Goal: Book appointment/travel/reservation

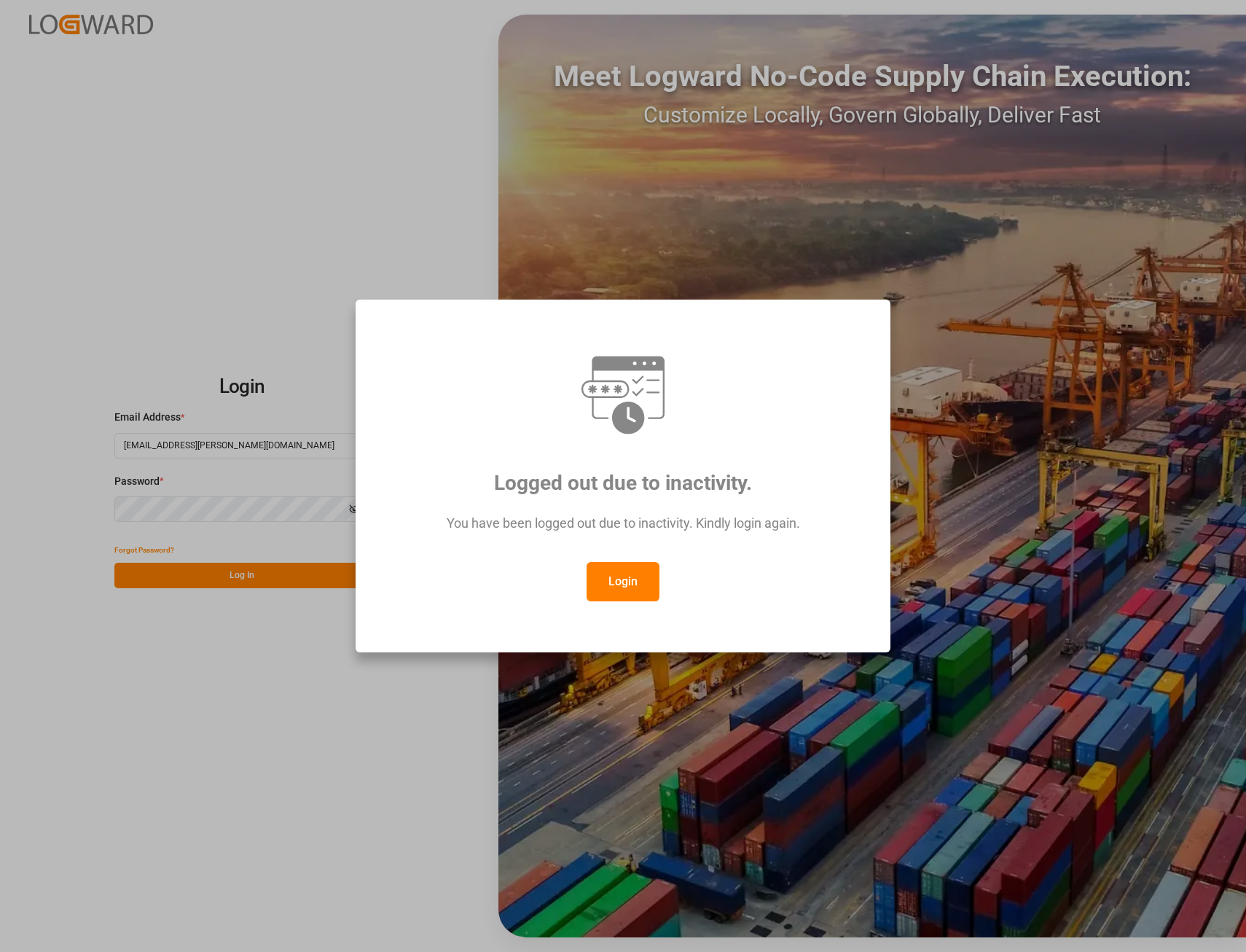
click at [602, 576] on button "Login" at bounding box center [623, 582] width 73 height 39
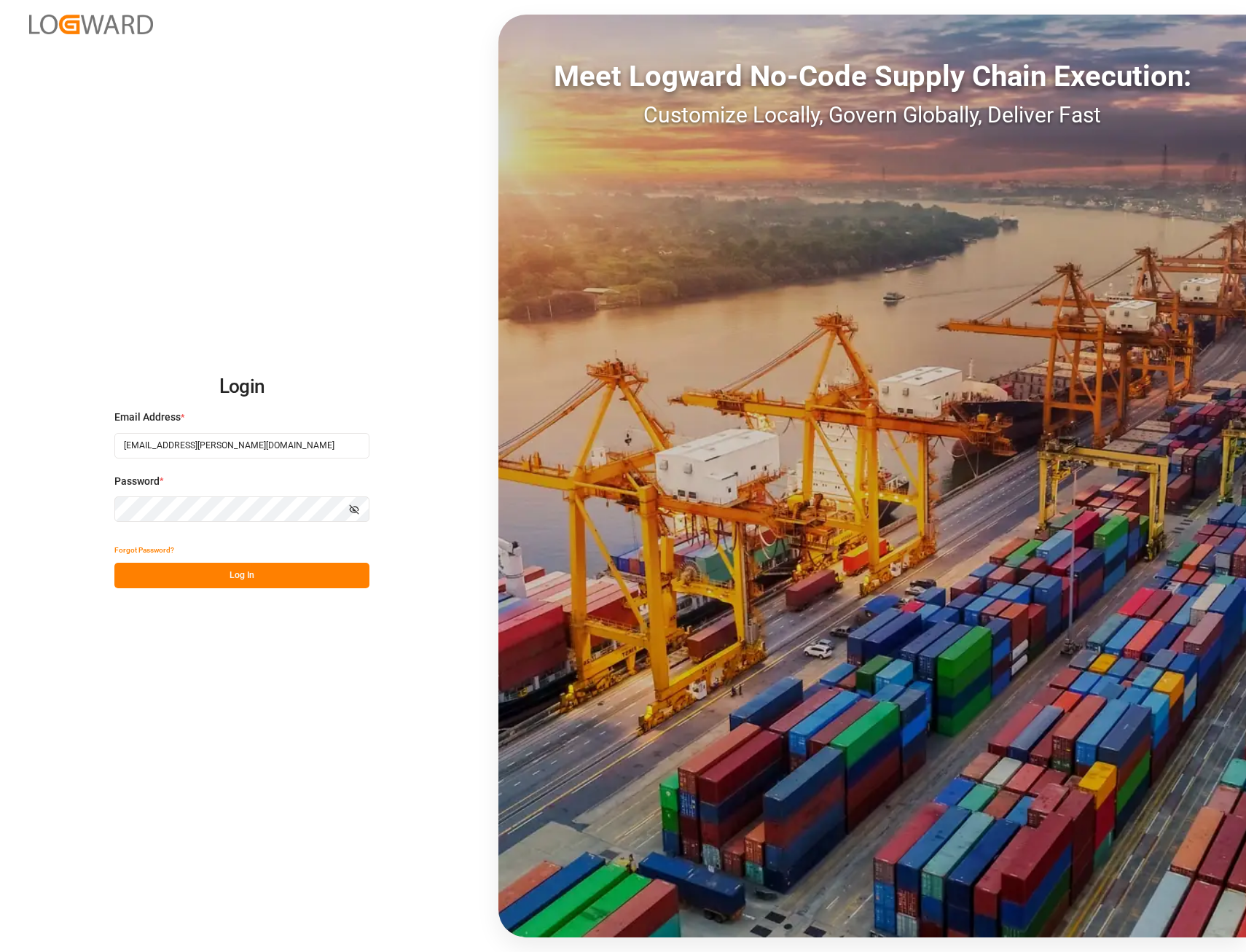
click at [234, 579] on button "Log In" at bounding box center [242, 575] width 255 height 25
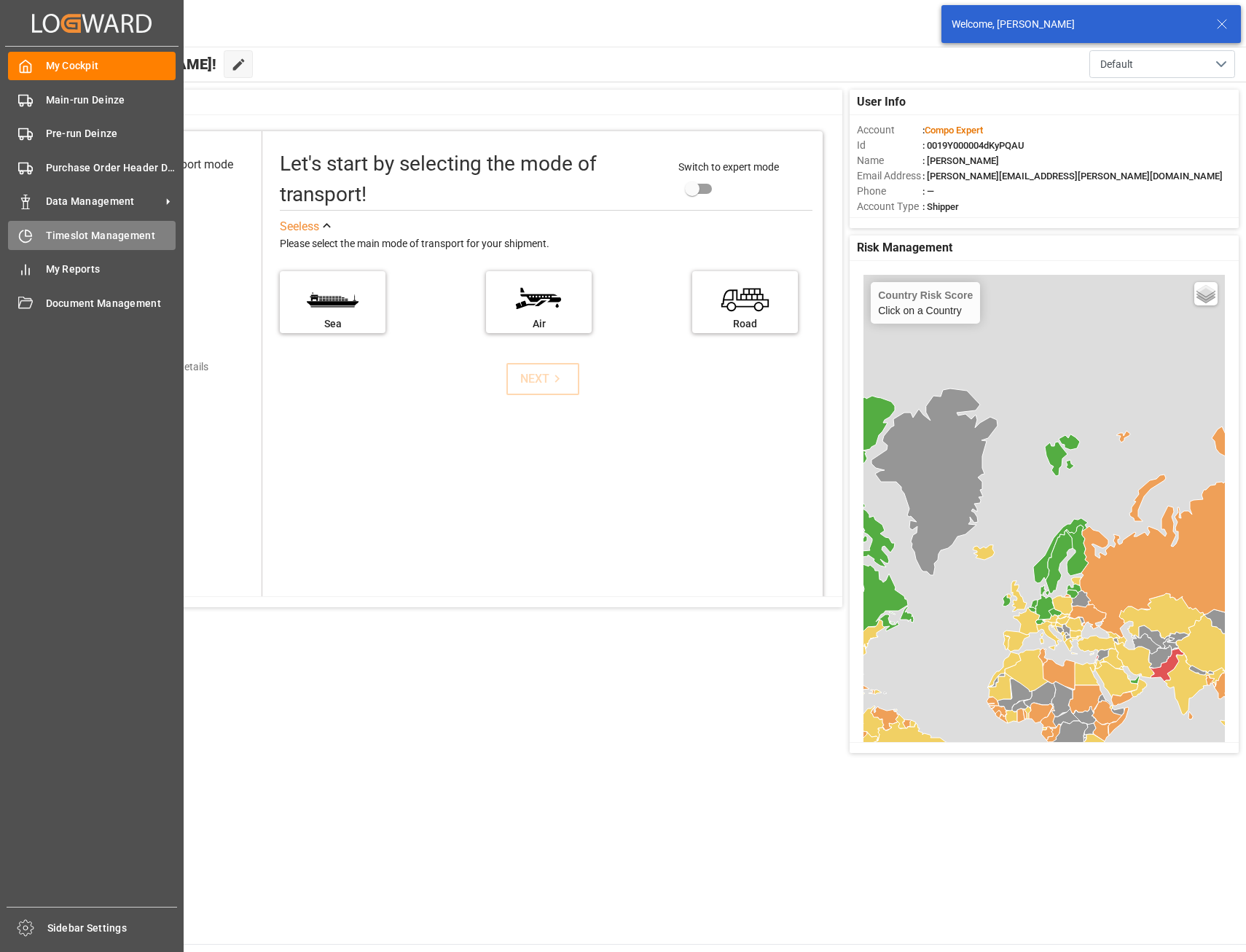
click at [49, 236] on span "Timeslot Management" at bounding box center [111, 235] width 130 height 15
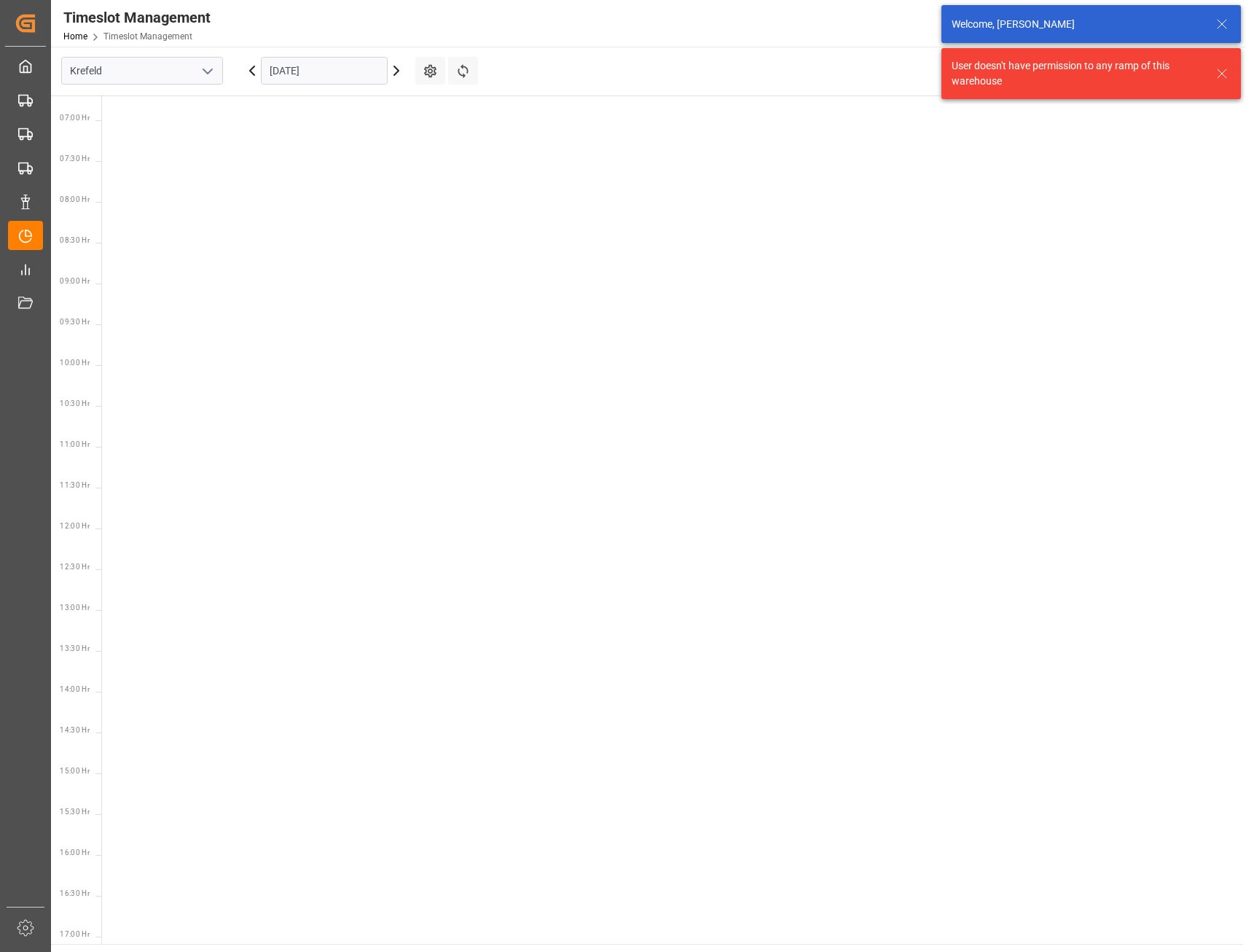
scroll to position [838, 0]
click at [208, 67] on icon "open menu" at bounding box center [207, 71] width 18 height 18
click at [139, 93] on div "Deinze" at bounding box center [141, 103] width 160 height 33
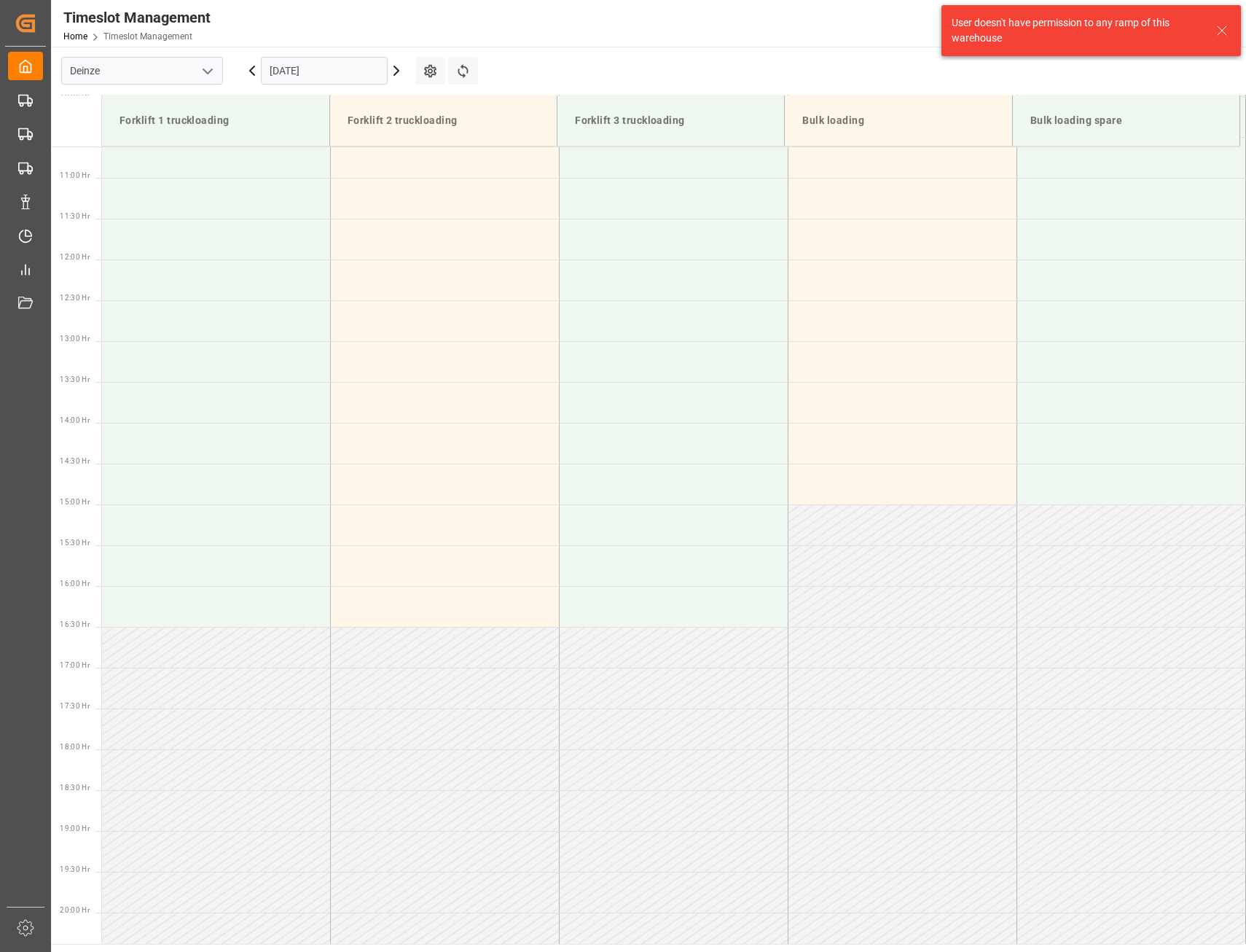
scroll to position [888, 0]
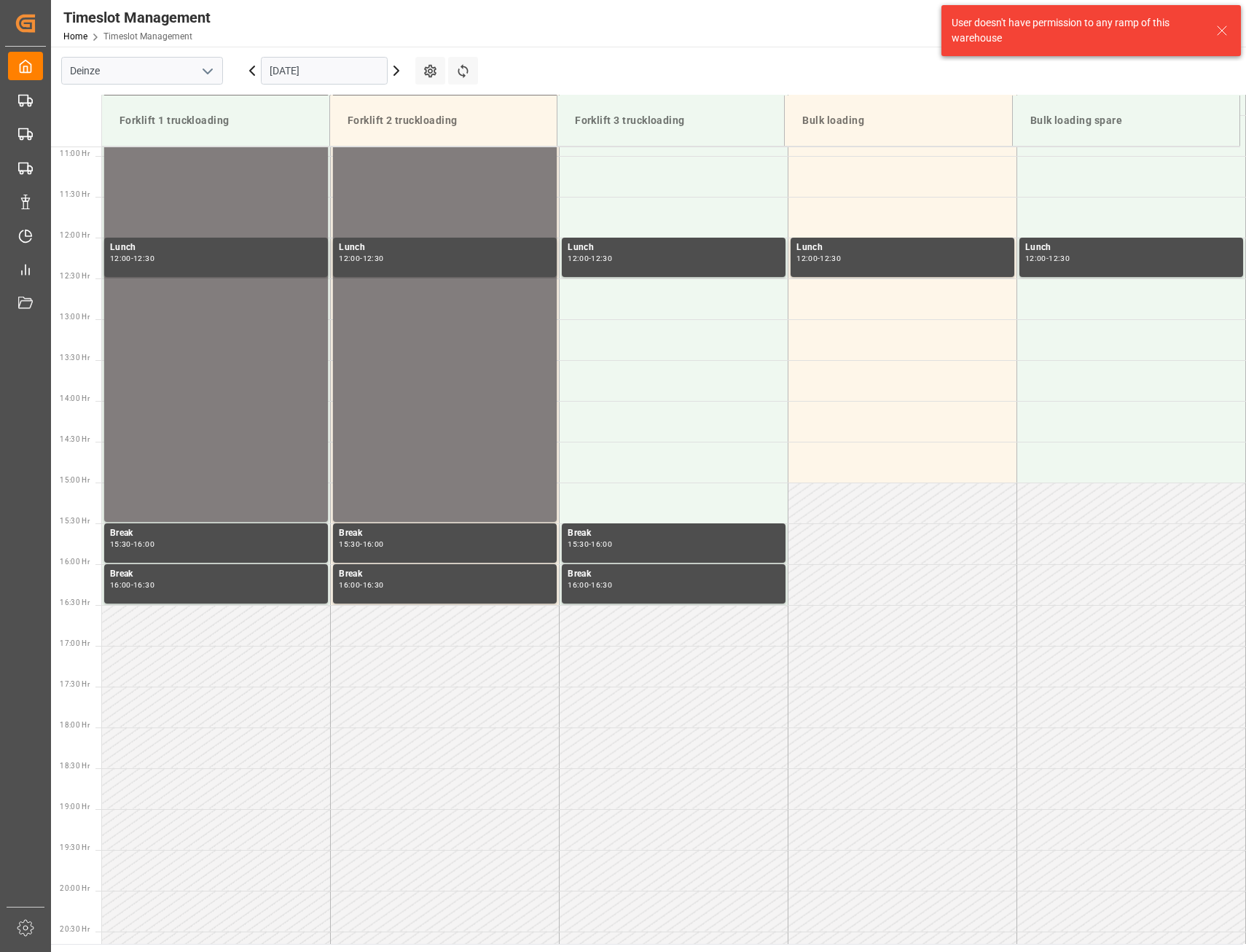
click at [393, 72] on icon at bounding box center [396, 70] width 18 height 18
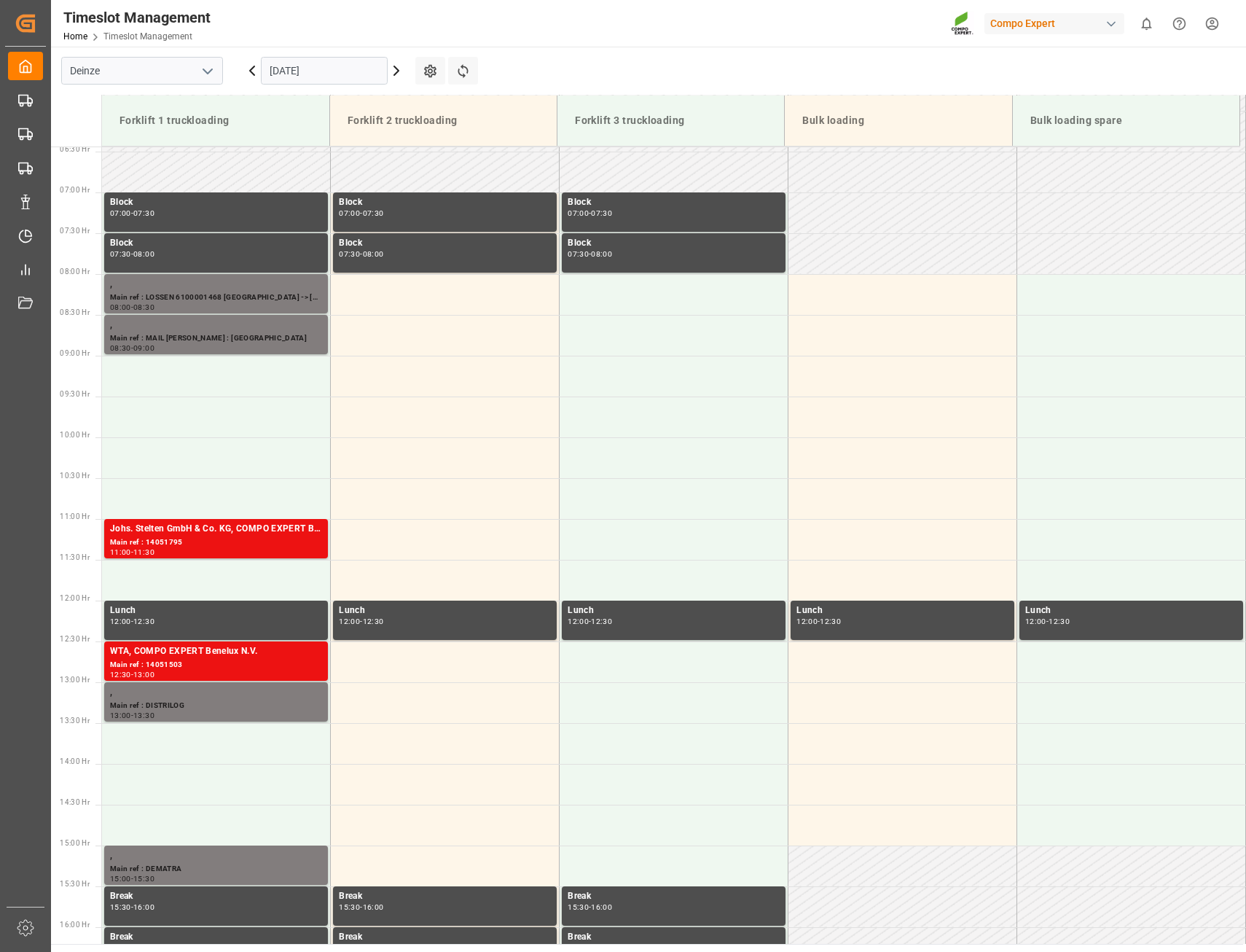
scroll to position [524, 0]
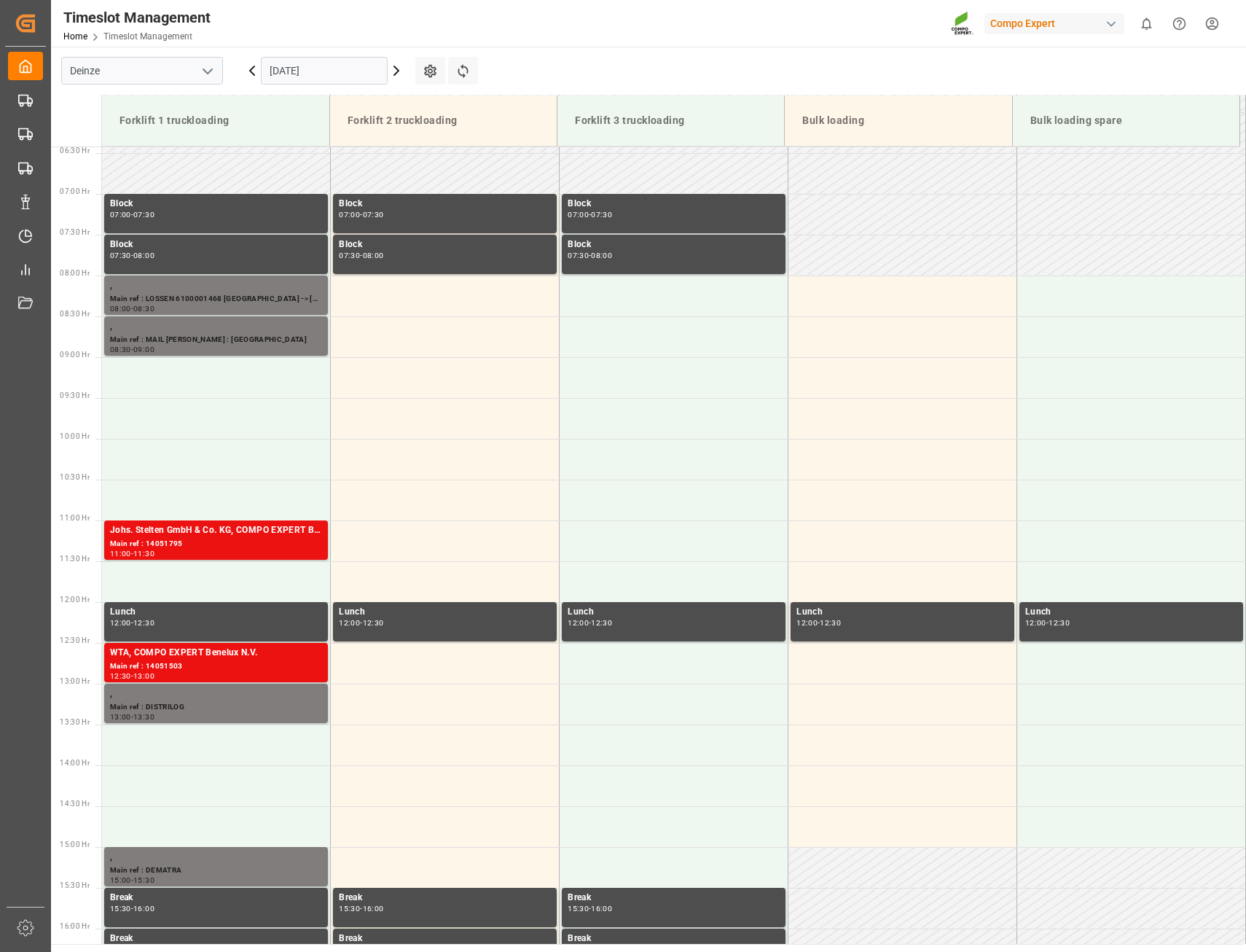
click at [393, 67] on icon at bounding box center [396, 70] width 18 height 18
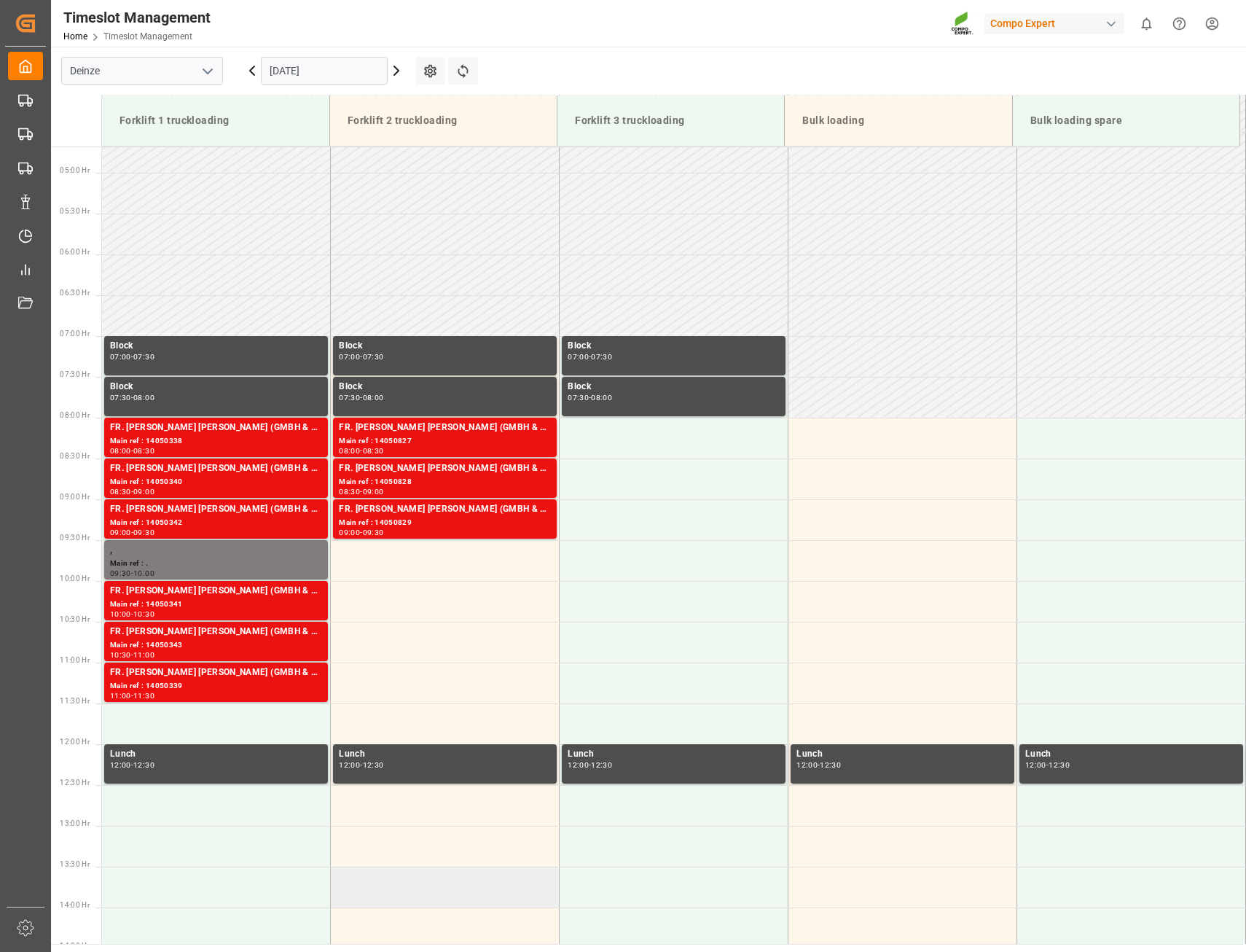
scroll to position [379, 0]
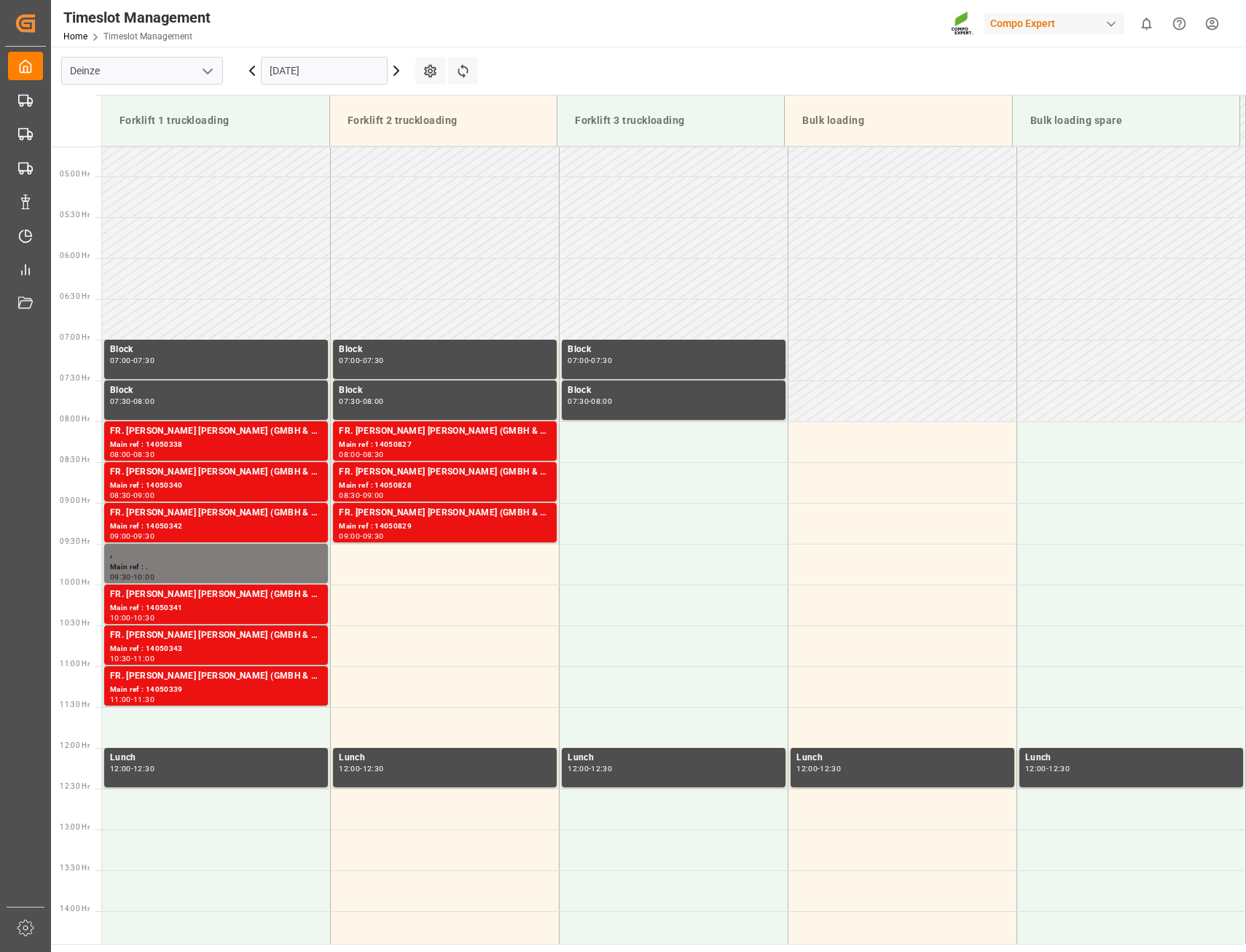
click at [397, 68] on icon at bounding box center [396, 70] width 5 height 8
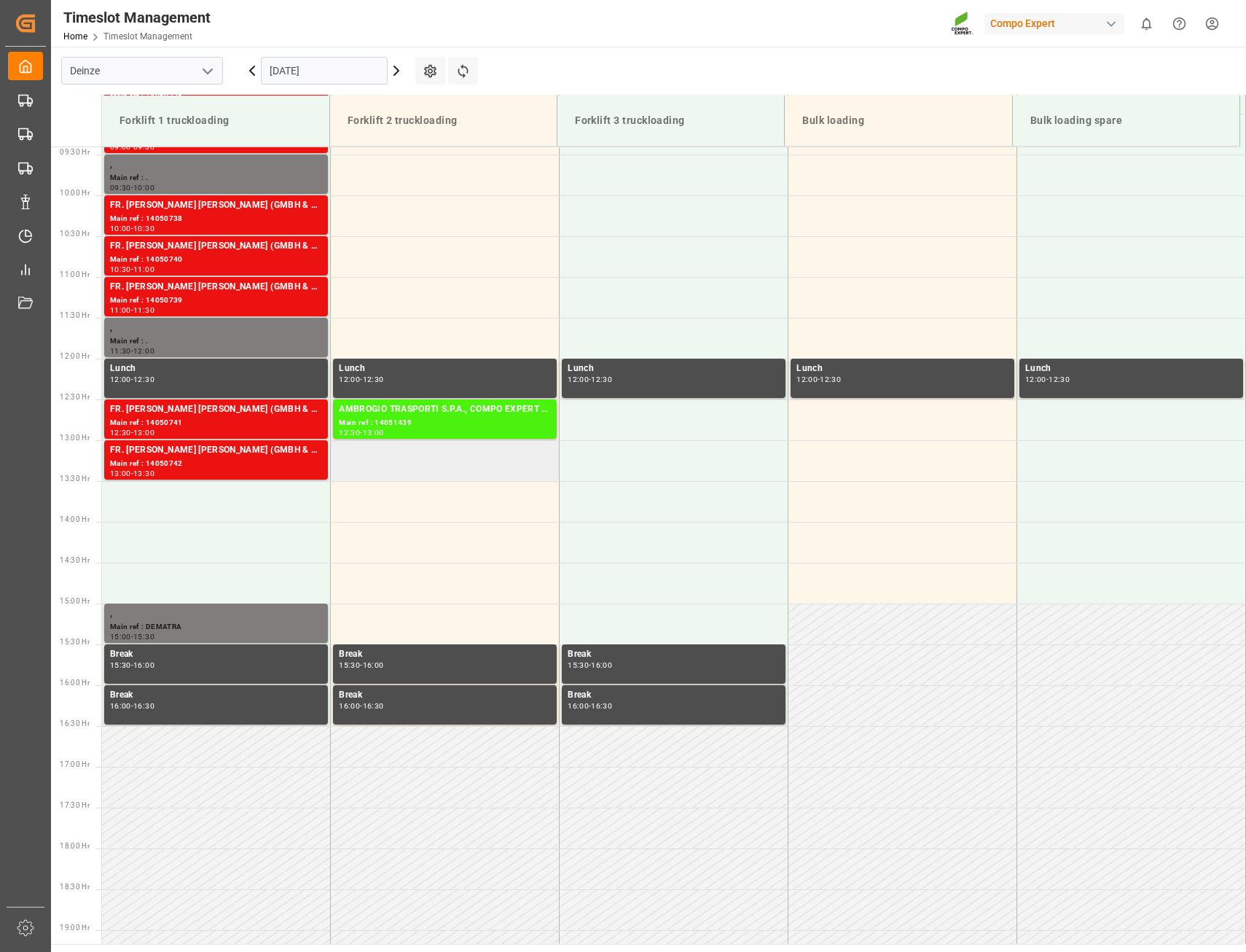
scroll to position [524, 0]
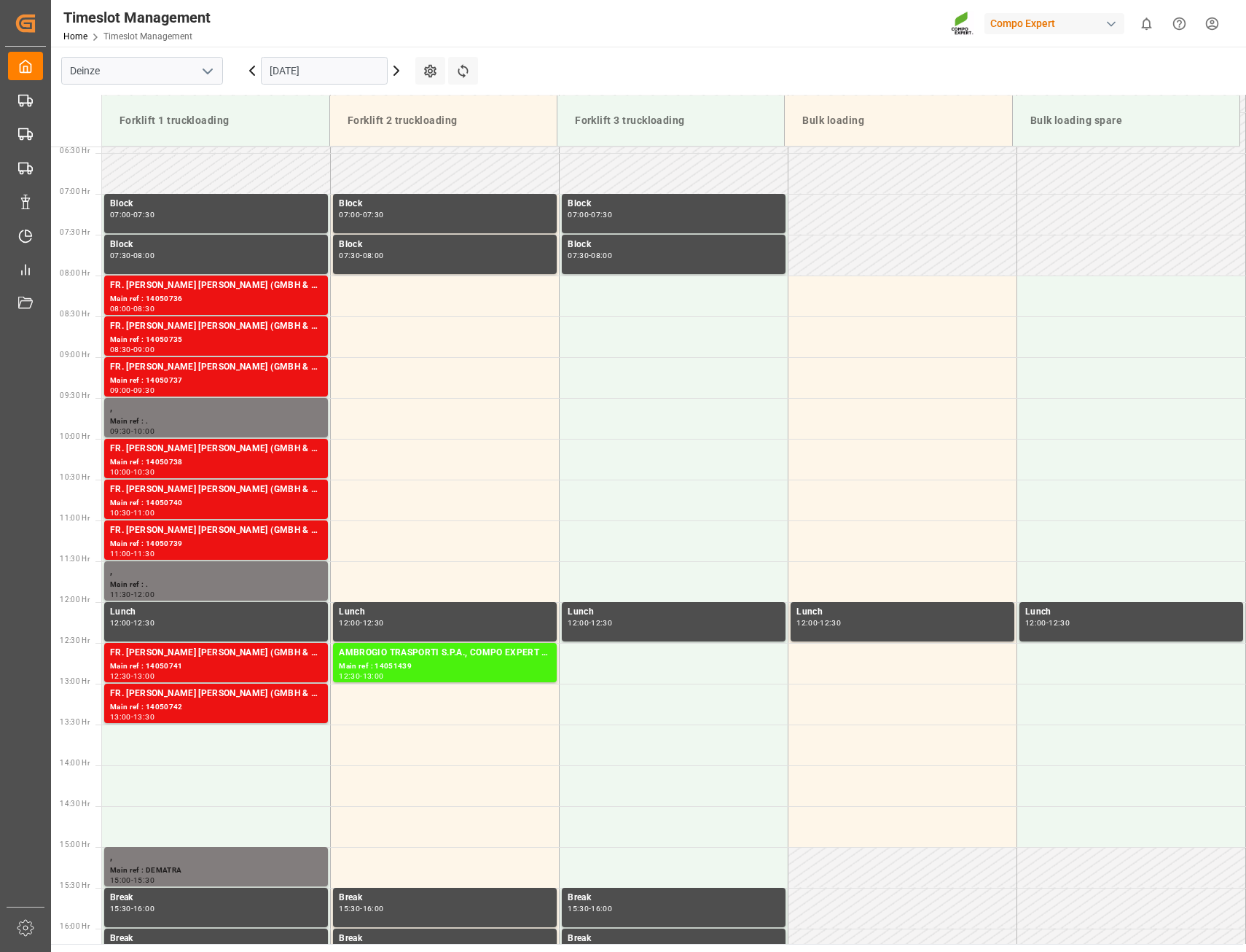
click at [392, 70] on icon at bounding box center [396, 70] width 18 height 18
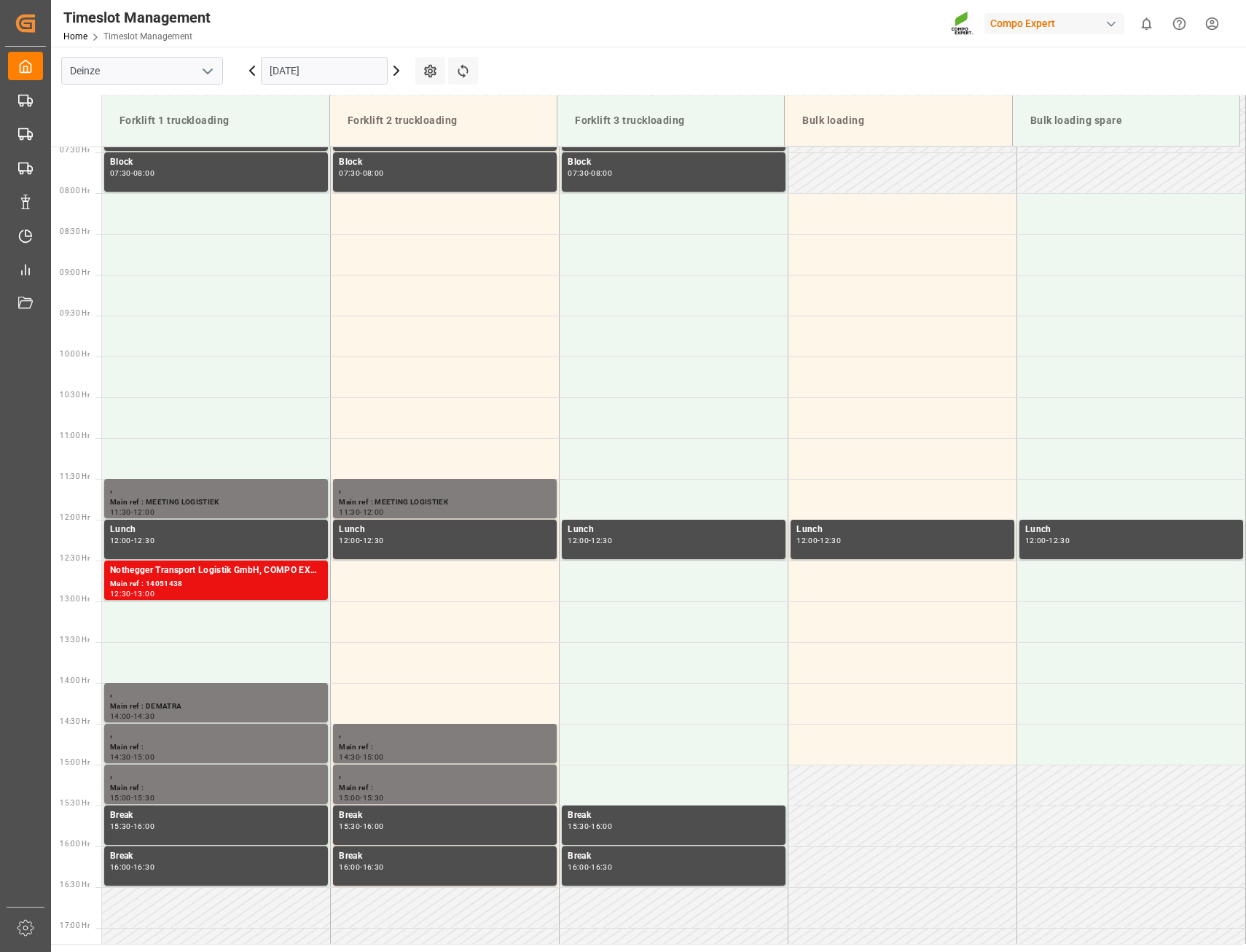
scroll to position [575, 0]
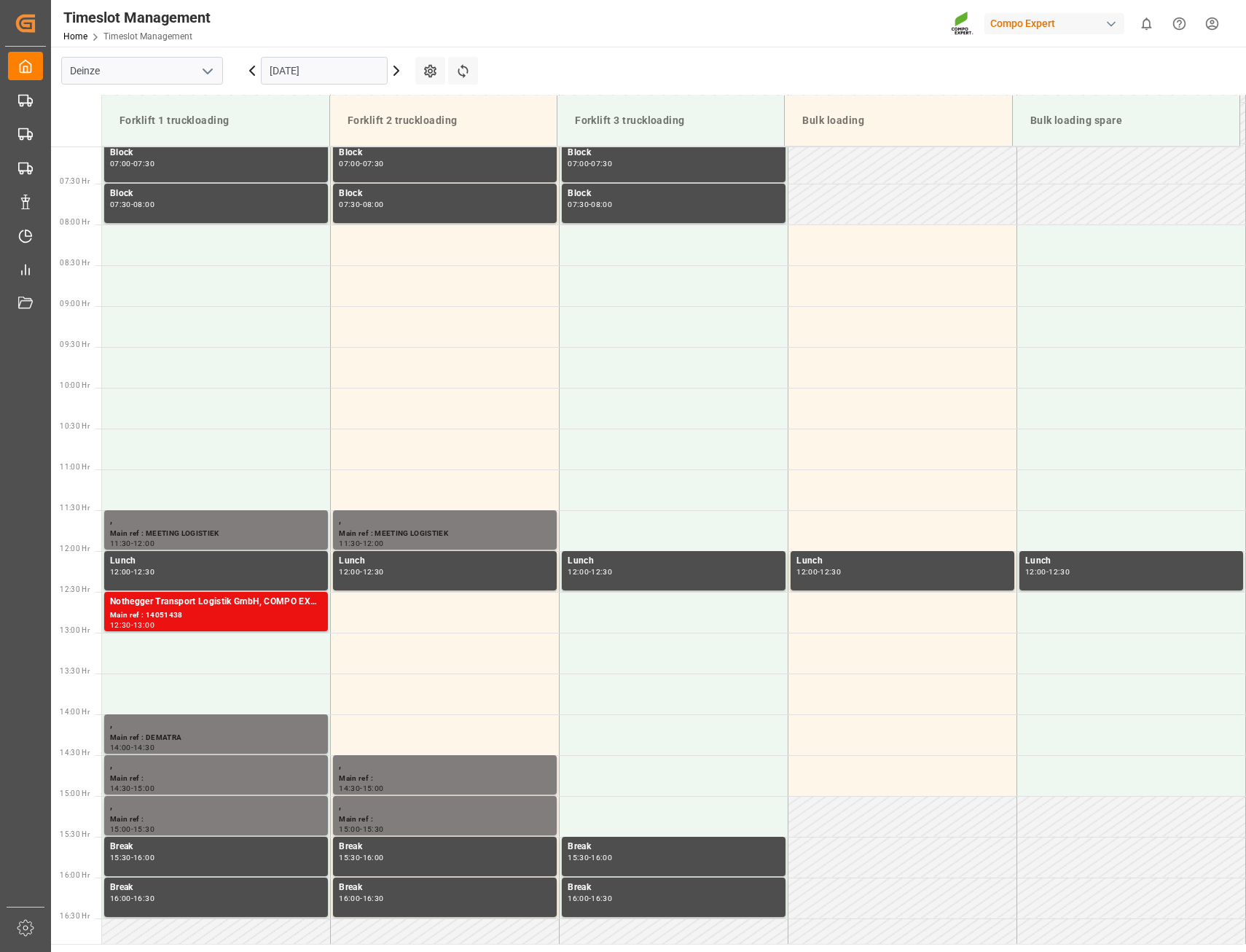
click at [282, 67] on input "[DATE]" at bounding box center [323, 71] width 126 height 28
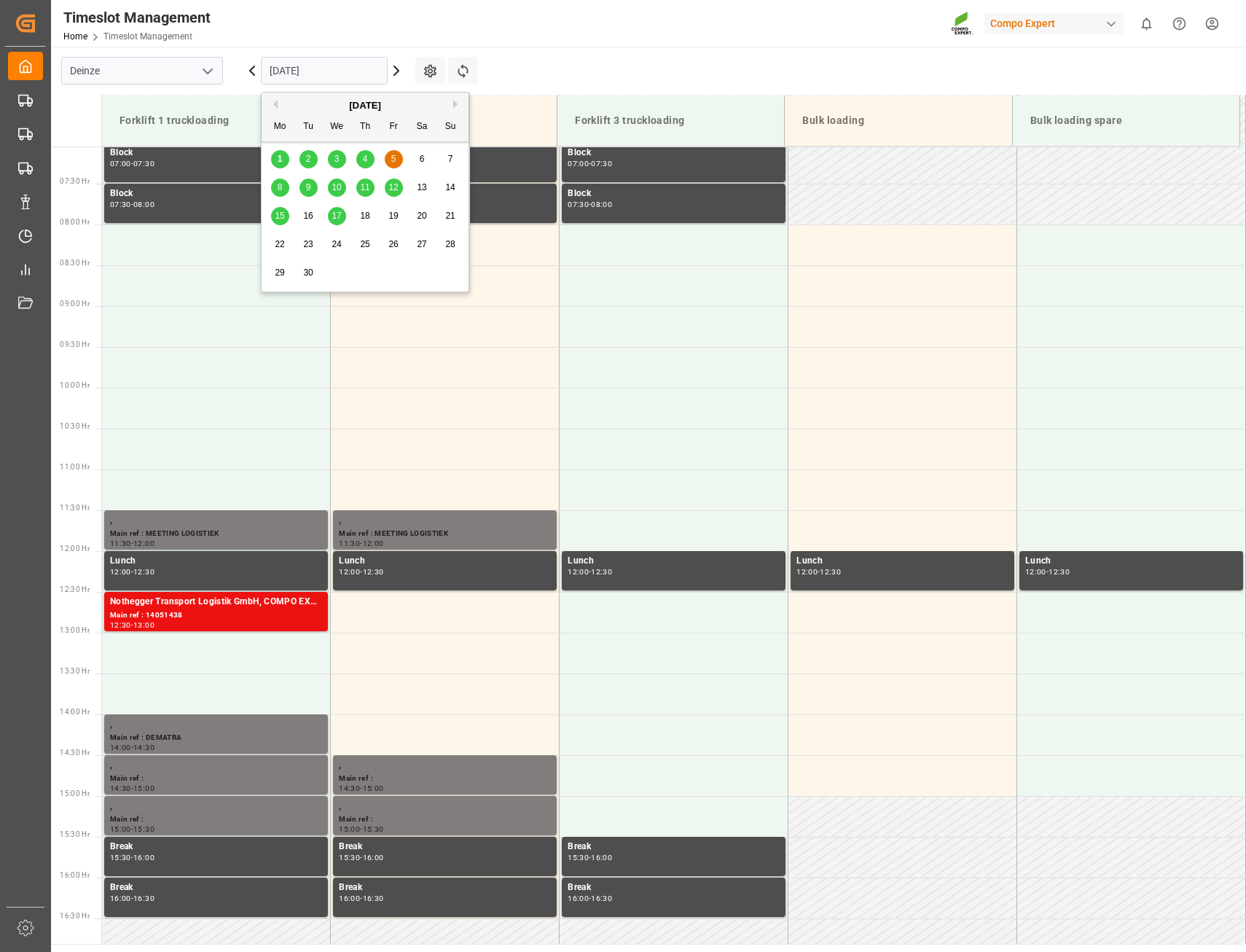
click at [308, 159] on span "2" at bounding box center [308, 158] width 5 height 10
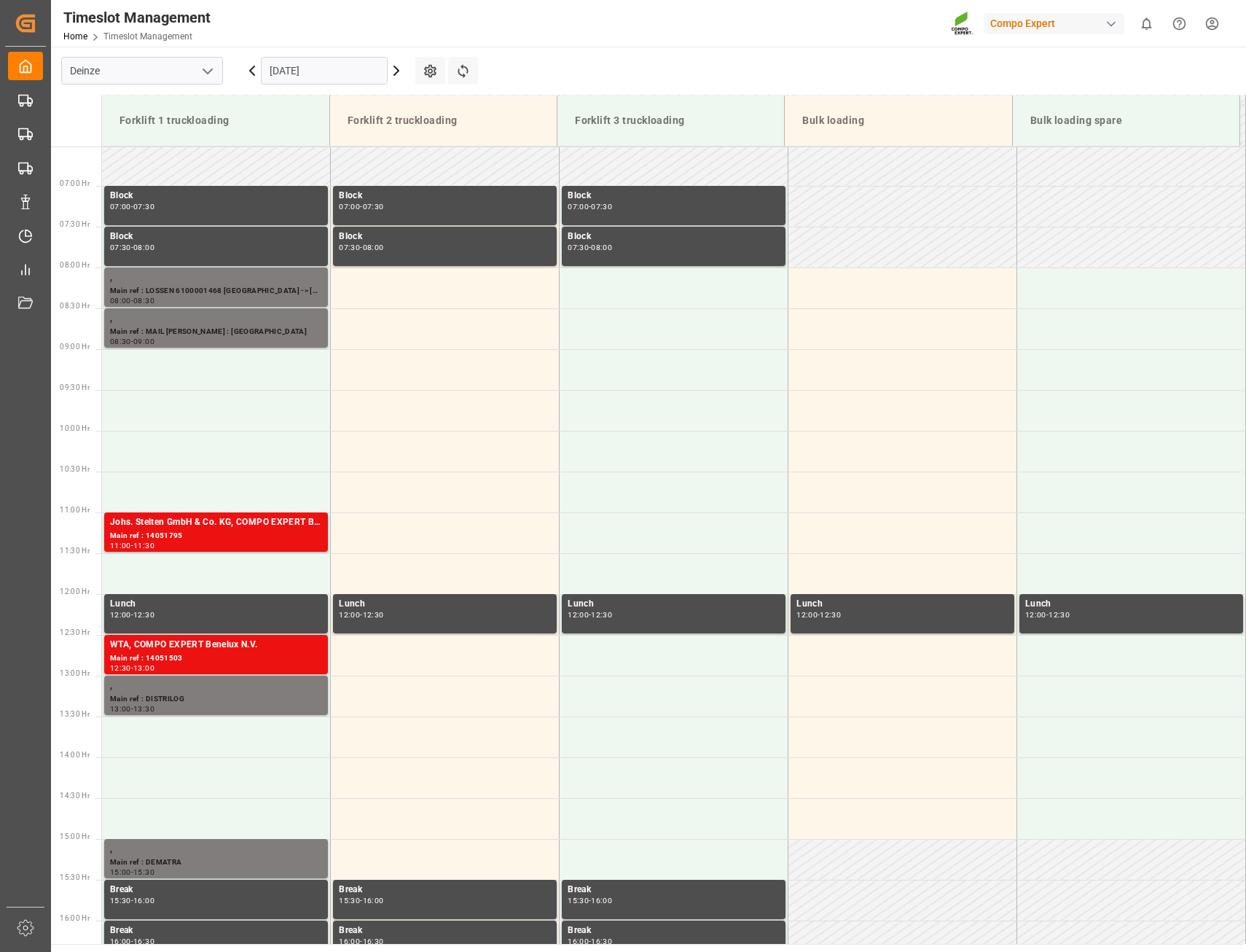
scroll to position [524, 0]
